Goal: Task Accomplishment & Management: Manage account settings

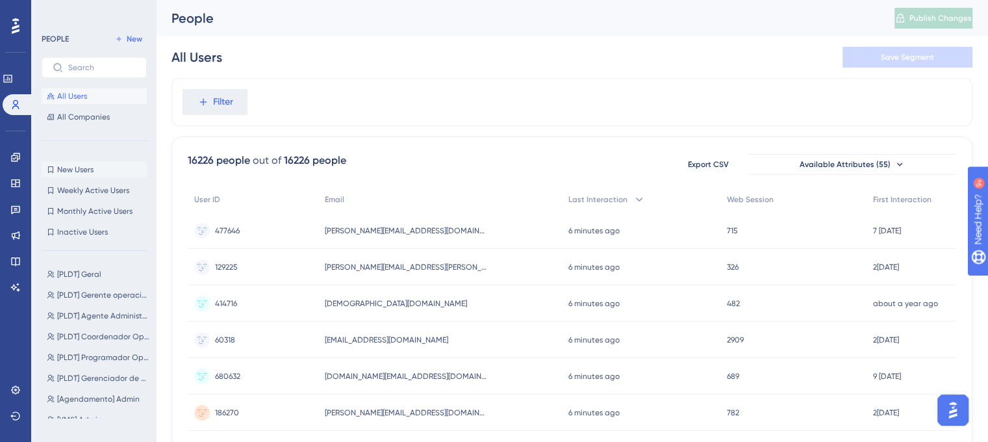
click at [77, 175] on button "New Users New Users" at bounding box center [94, 170] width 105 height 16
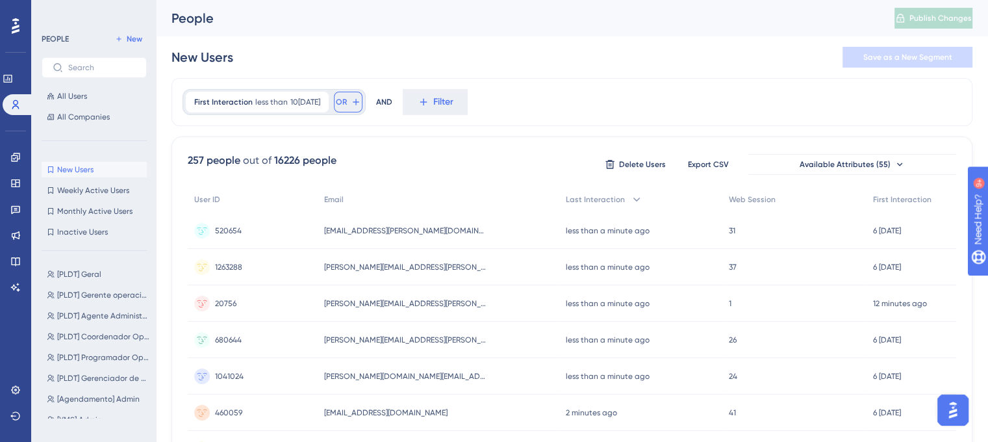
click at [361, 103] on icon at bounding box center [356, 102] width 10 height 10
type input "EMAIL"
click at [375, 197] on span "Email" at bounding box center [364, 197] width 22 height 16
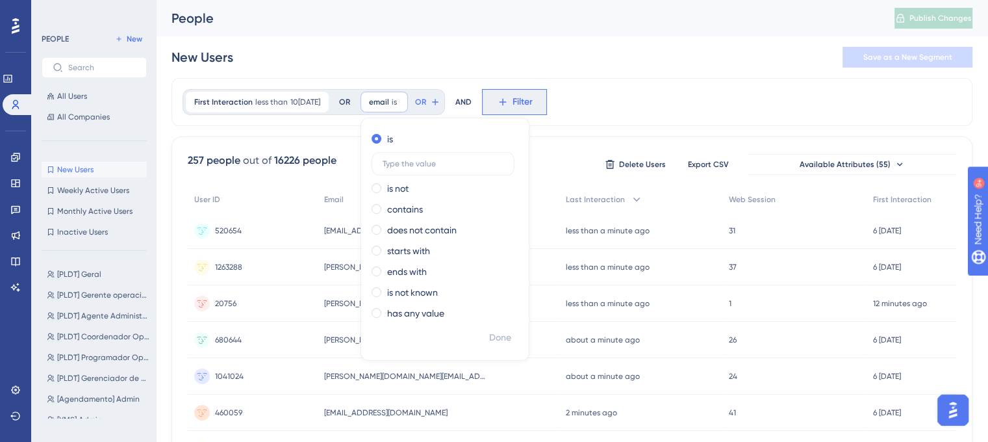
click at [509, 105] on icon at bounding box center [503, 102] width 12 height 12
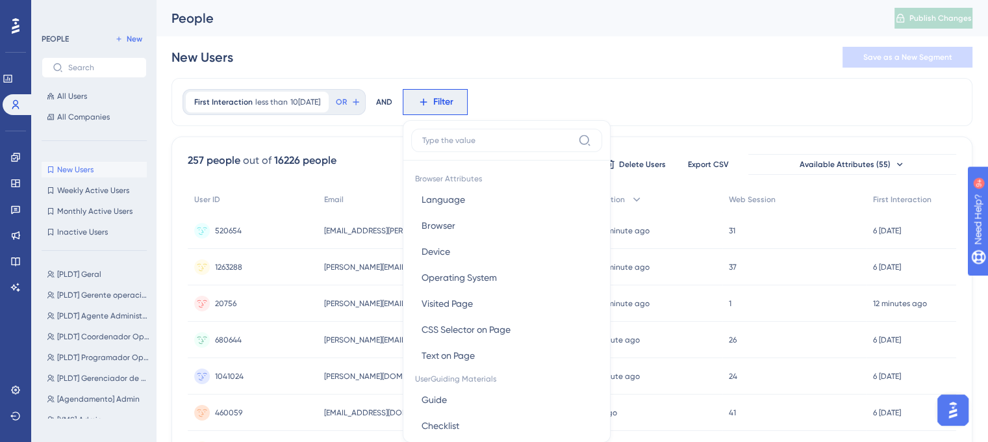
scroll to position [60, 0]
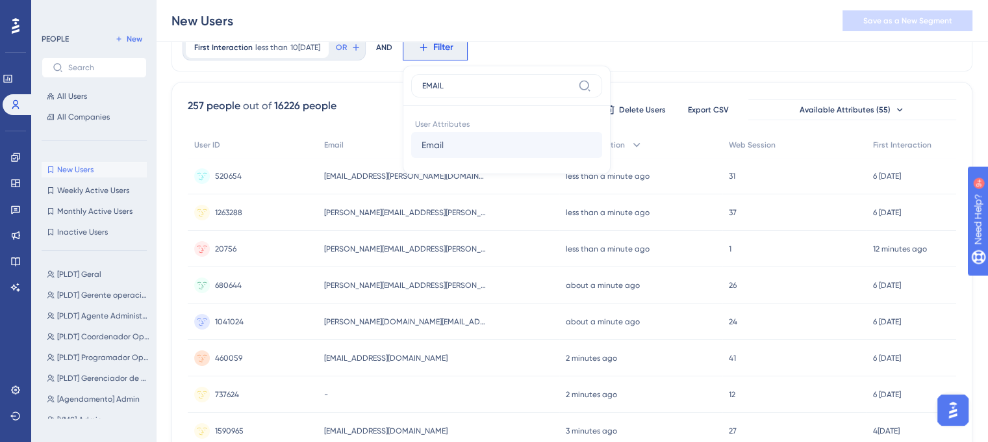
type input "EMAIL"
click at [440, 147] on span "Email" at bounding box center [433, 145] width 22 height 16
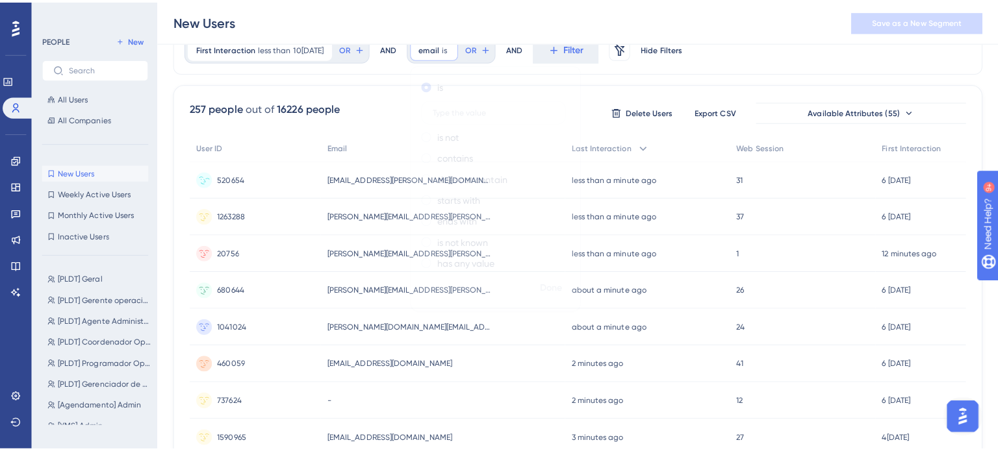
scroll to position [0, 0]
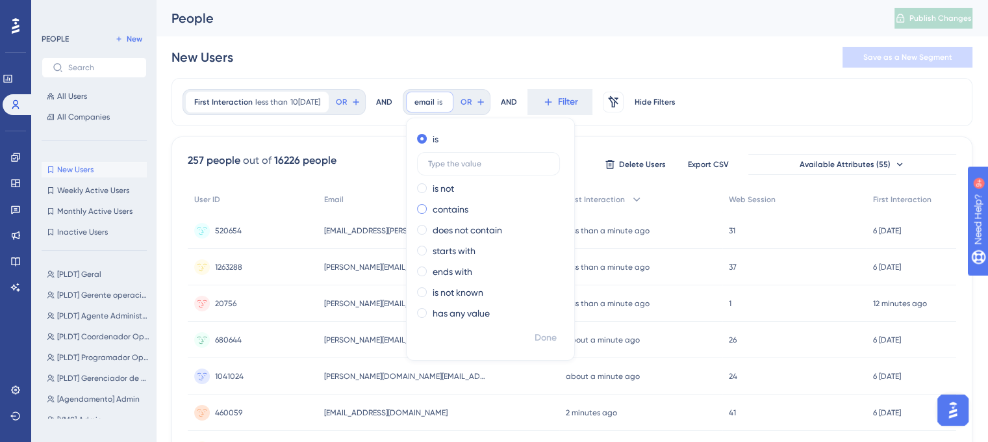
click at [427, 209] on span at bounding box center [422, 209] width 10 height 10
click at [431, 206] on input "radio" at bounding box center [431, 206] width 0 height 0
type input "C"
type input "chtech"
click at [494, 211] on label "chtech" at bounding box center [488, 205] width 143 height 23
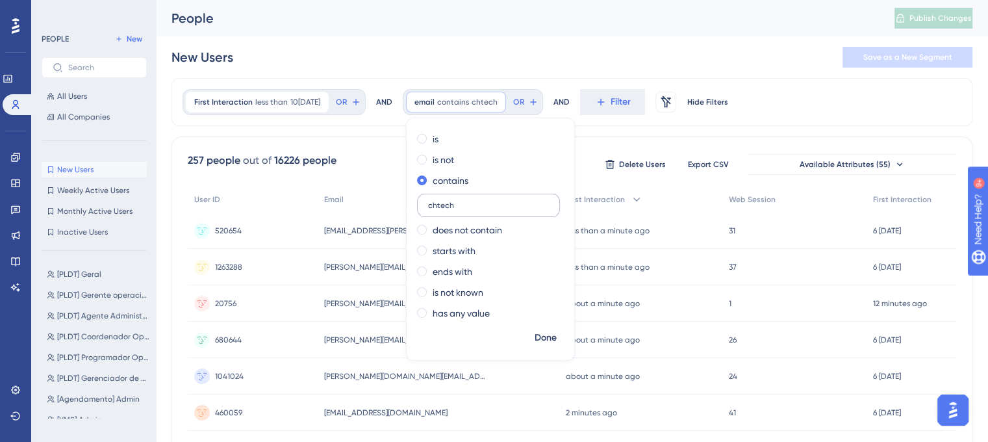
click at [494, 210] on input "chtech" at bounding box center [488, 205] width 121 height 9
click at [557, 336] on span "Done" at bounding box center [546, 338] width 22 height 16
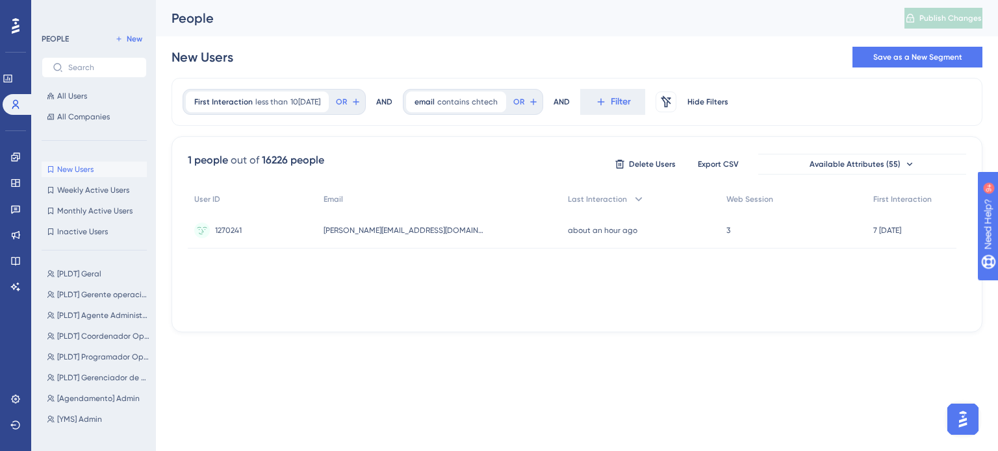
click at [449, 322] on div "1 people out of 16226 people Delete Users Export CSV Available Attributes (55) …" at bounding box center [576, 234] width 811 height 196
click at [630, 163] on span "Delete Users" at bounding box center [652, 164] width 47 height 10
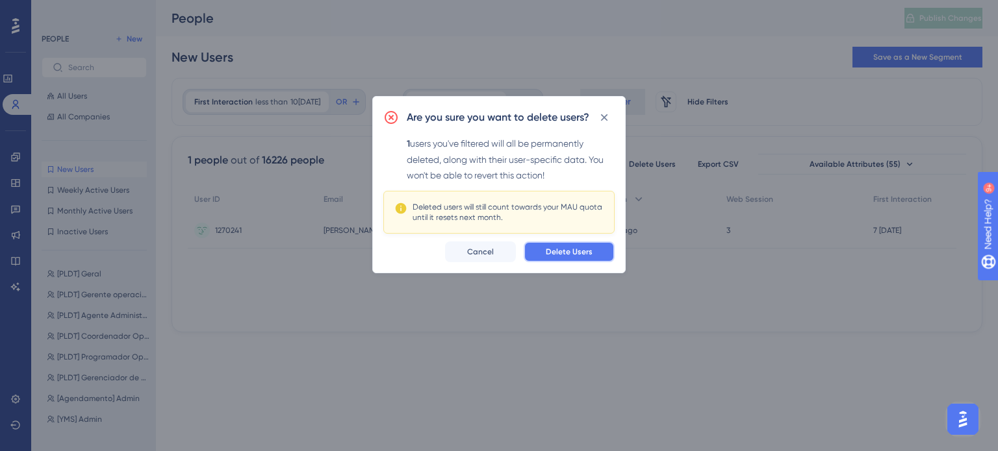
click at [587, 254] on span "Delete Users" at bounding box center [569, 252] width 47 height 10
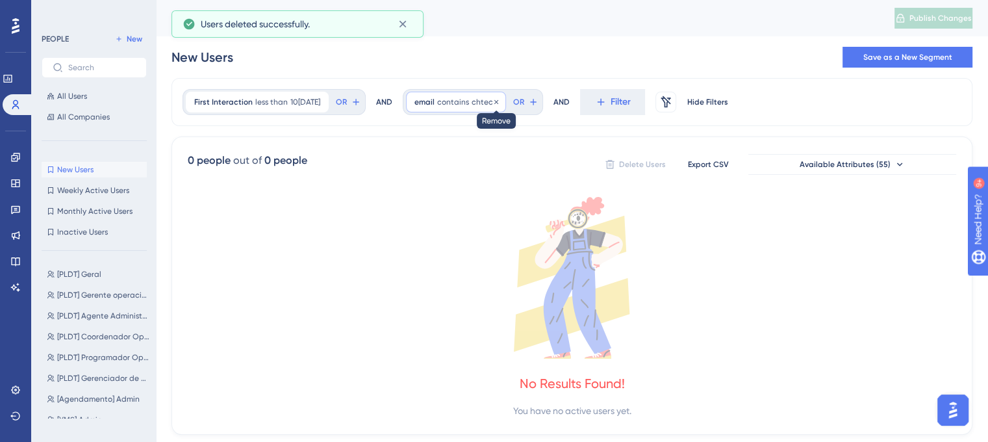
click at [500, 99] on icon at bounding box center [496, 102] width 8 height 8
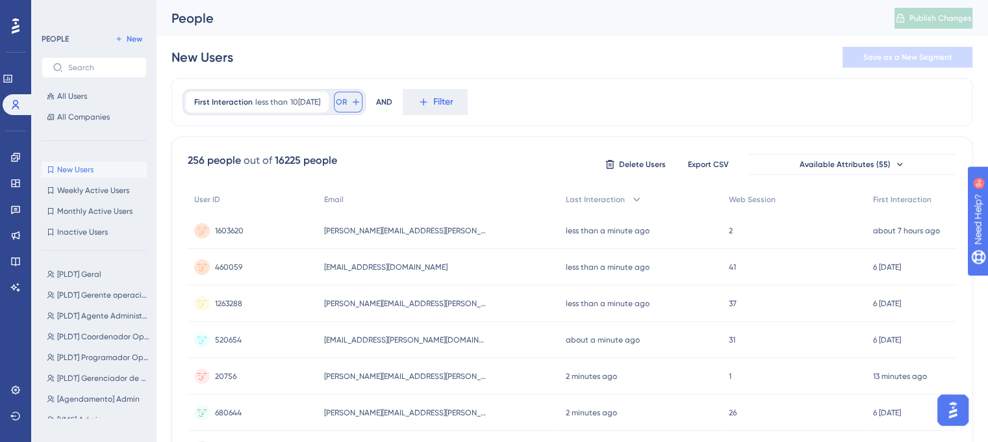
click at [357, 102] on button "OR" at bounding box center [348, 102] width 29 height 21
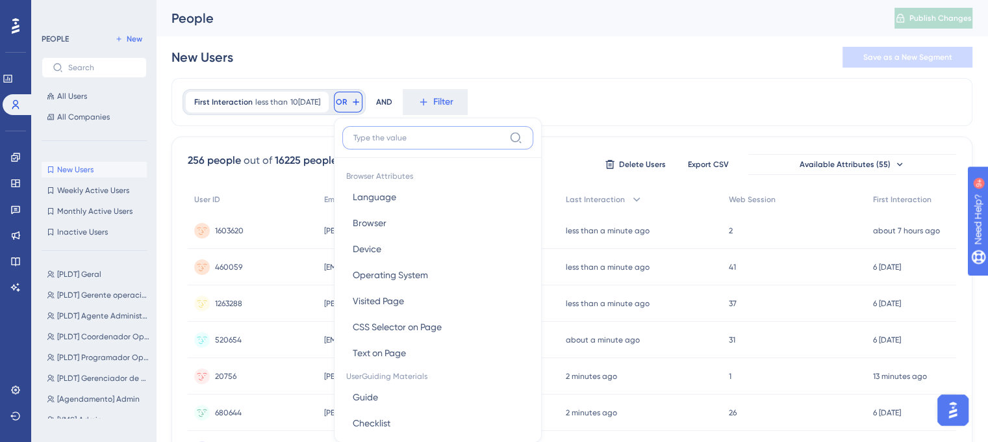
scroll to position [59, 0]
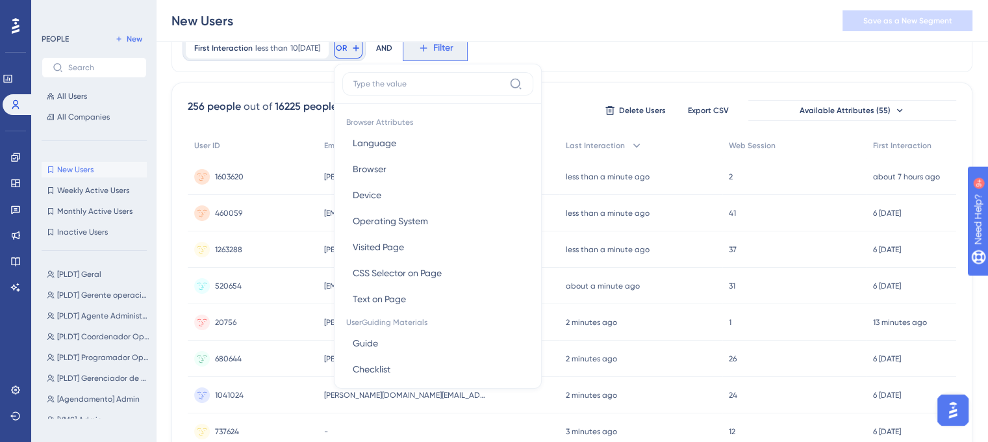
click at [446, 55] on span "Filter" at bounding box center [443, 48] width 20 height 16
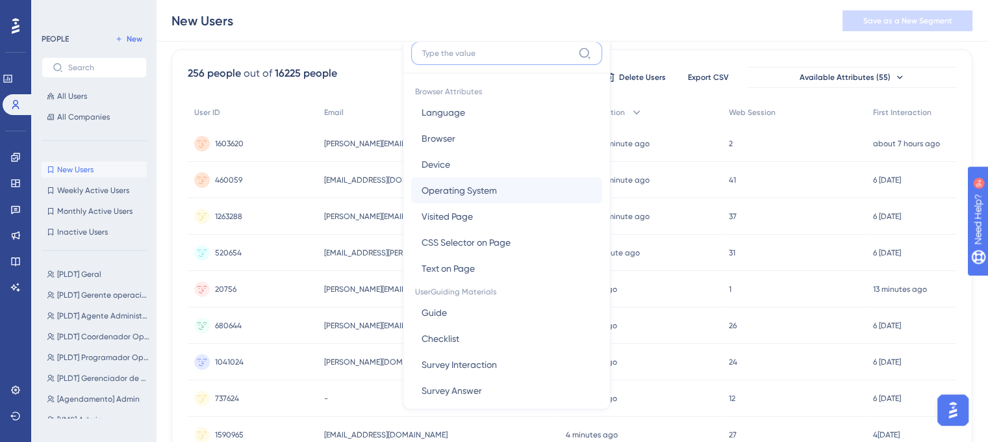
scroll to position [0, 0]
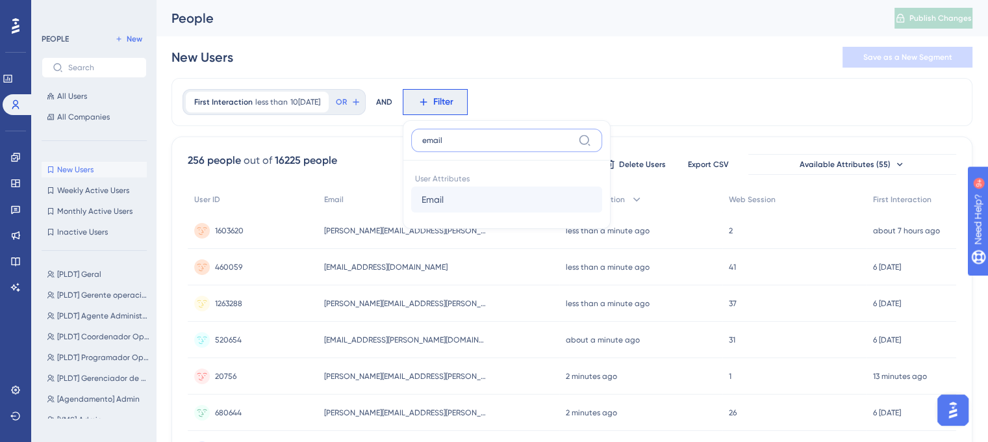
type input "email"
click at [533, 196] on button "Email Email" at bounding box center [506, 199] width 191 height 26
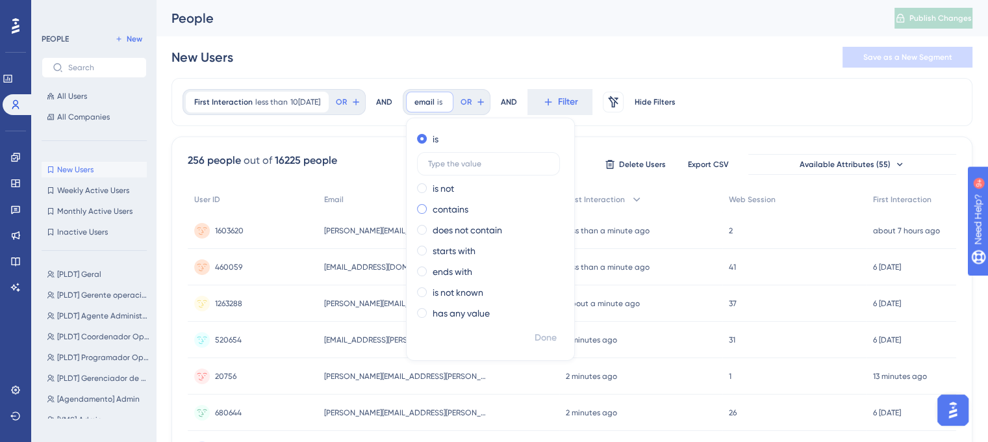
click at [427, 207] on span at bounding box center [422, 209] width 10 height 10
click at [431, 206] on input "radio" at bounding box center [431, 206] width 0 height 0
type input "chtech"
click at [554, 340] on span "Done" at bounding box center [546, 338] width 22 height 16
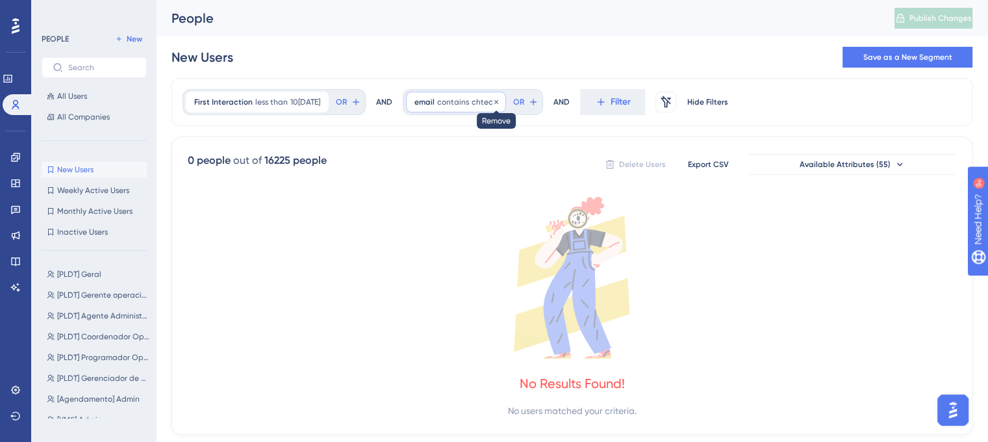
click at [500, 101] on icon at bounding box center [496, 102] width 8 height 8
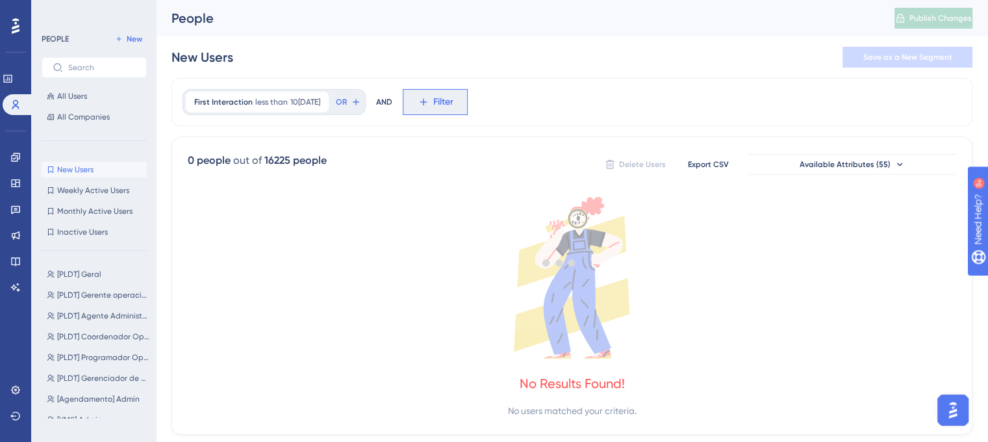
click at [453, 105] on span "Filter" at bounding box center [443, 102] width 20 height 16
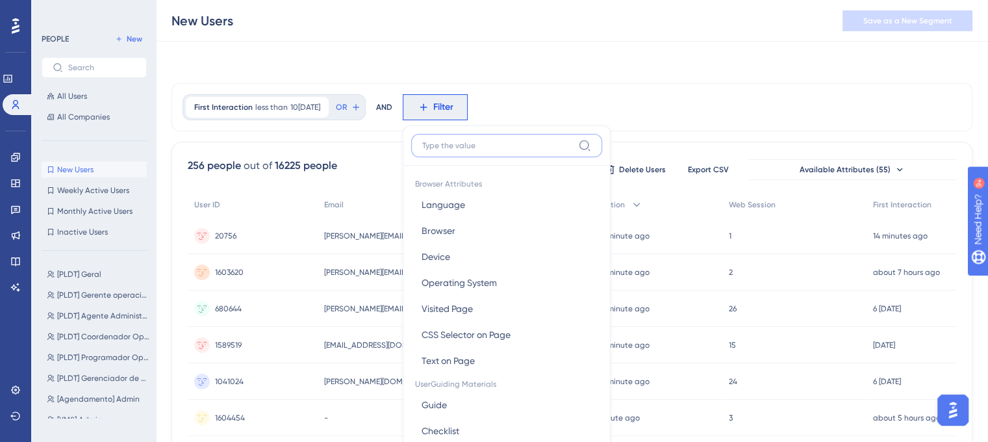
scroll to position [60, 0]
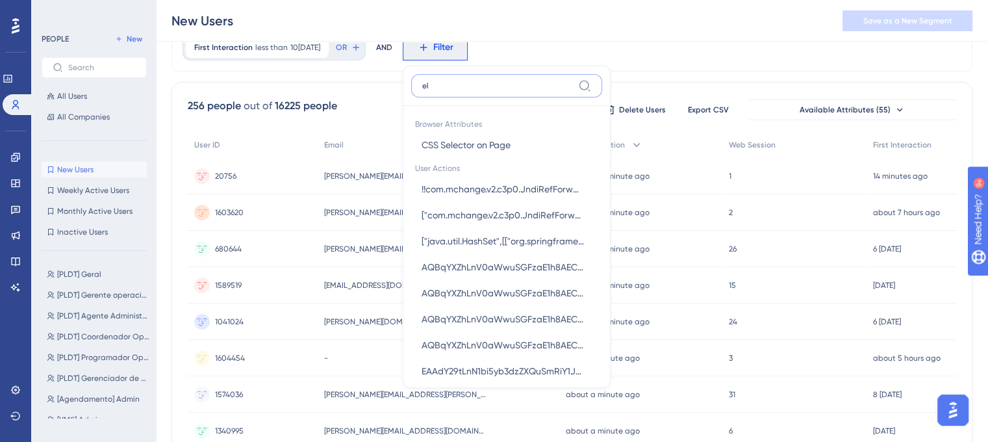
type input "e"
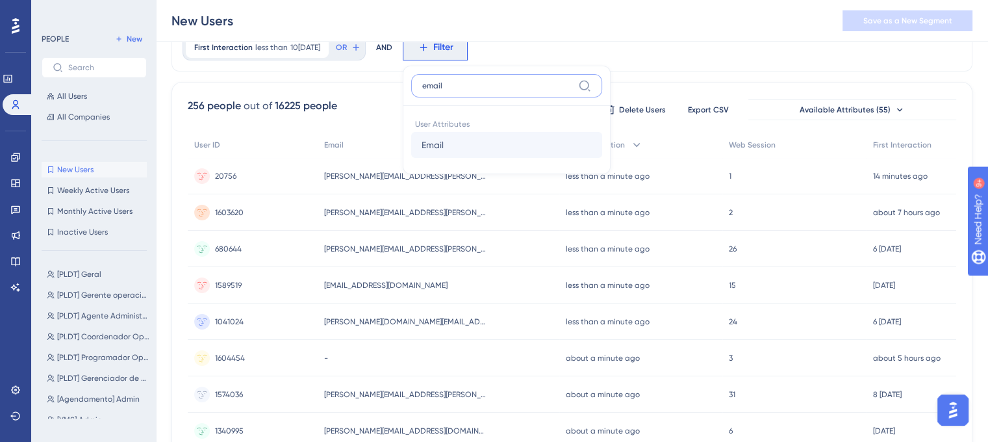
type input "email"
click at [444, 144] on span "Email" at bounding box center [433, 145] width 22 height 16
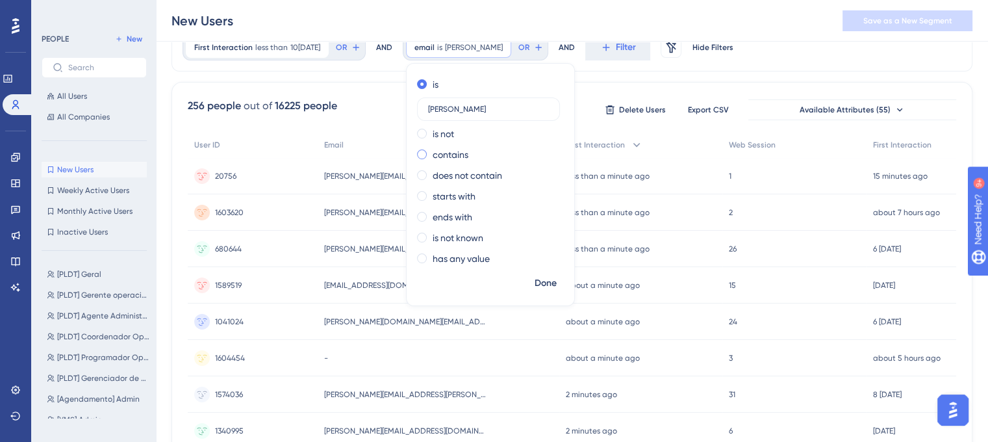
type input "[PERSON_NAME]"
click at [427, 155] on span at bounding box center [422, 154] width 10 height 10
click at [431, 151] on input "radio" at bounding box center [431, 151] width 0 height 0
click at [550, 286] on span "Done" at bounding box center [546, 283] width 22 height 16
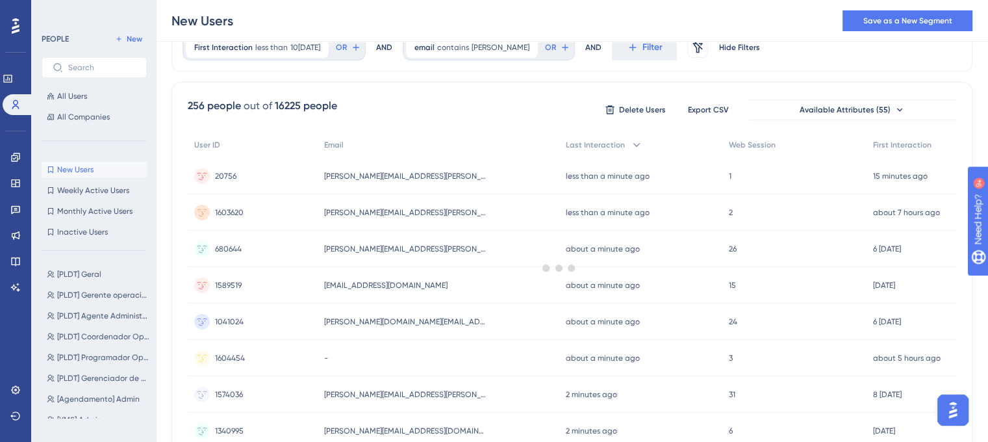
scroll to position [39, 0]
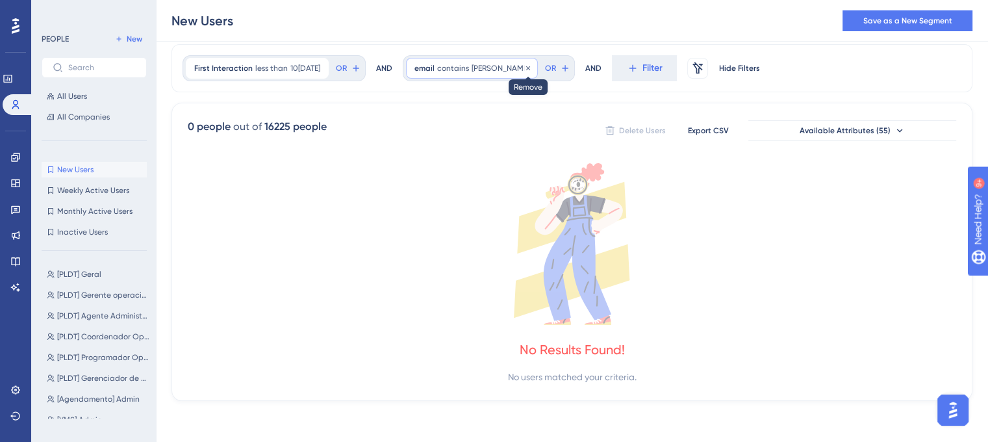
click at [524, 67] on icon at bounding box center [528, 68] width 8 height 8
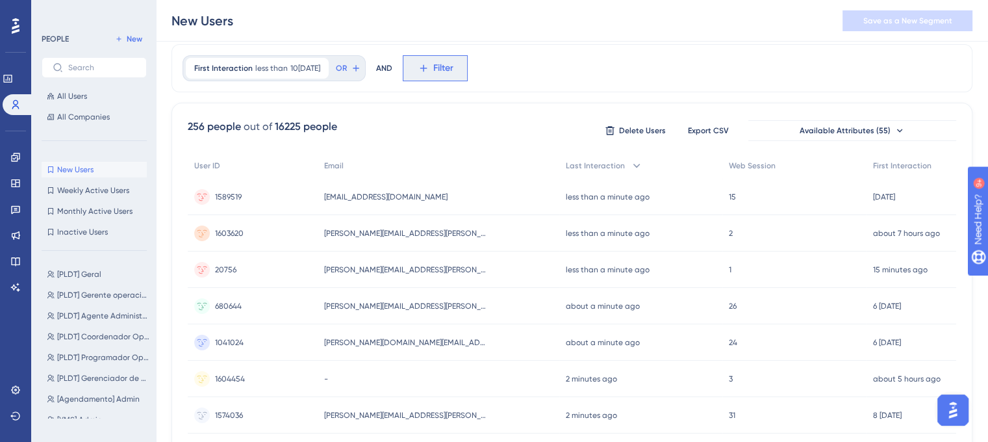
click at [444, 70] on span "Filter" at bounding box center [443, 68] width 20 height 16
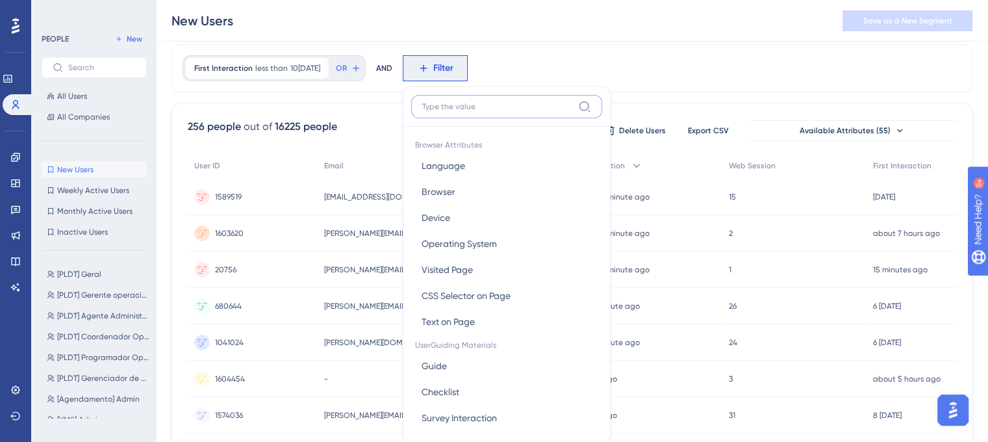
scroll to position [82, 0]
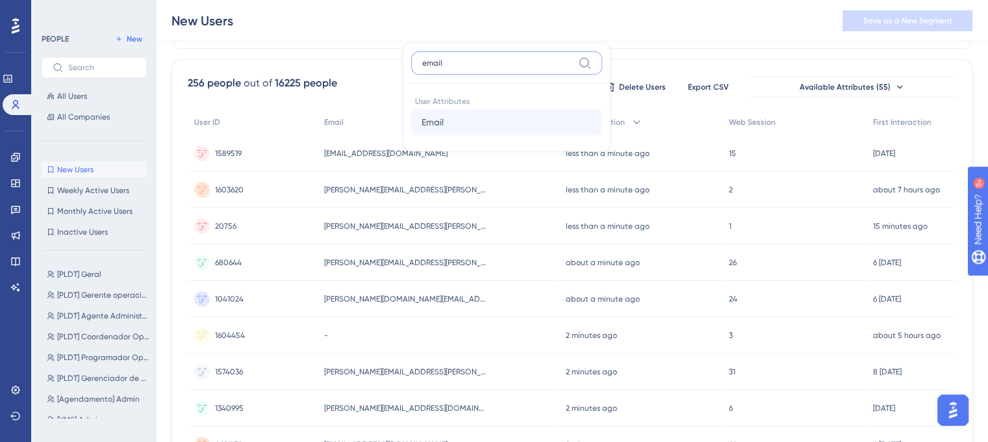
type input "email"
click at [443, 120] on span "Email" at bounding box center [433, 122] width 22 height 16
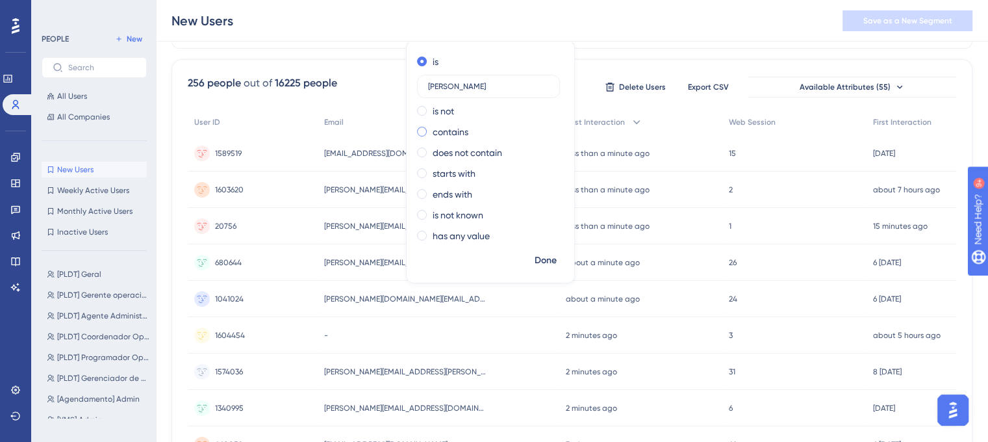
type input "[PERSON_NAME]"
click at [427, 135] on span at bounding box center [422, 132] width 10 height 10
click at [431, 129] on input "radio" at bounding box center [431, 129] width 0 height 0
click at [547, 260] on span "Done" at bounding box center [546, 261] width 22 height 16
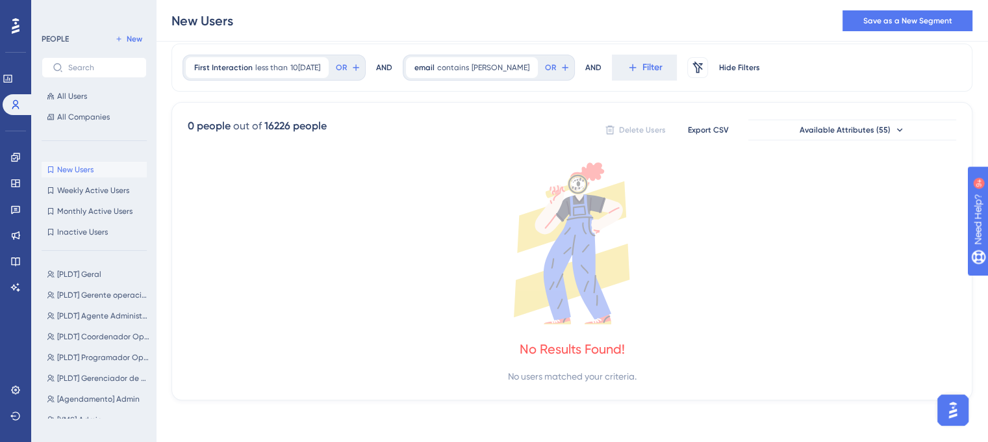
scroll to position [39, 0]
